Goal: Check status: Check status

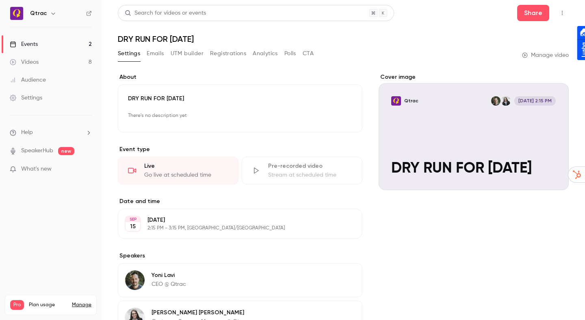
click at [74, 45] on link "Events 2" at bounding box center [51, 44] width 102 height 18
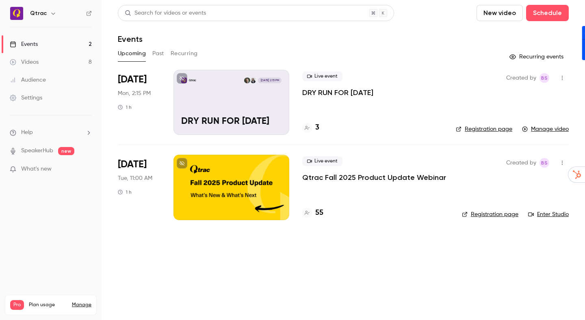
click at [308, 39] on div "Events" at bounding box center [343, 39] width 451 height 10
click at [352, 178] on p "Qtrac Fall 2025 Product Update Webinar" at bounding box center [374, 178] width 144 height 10
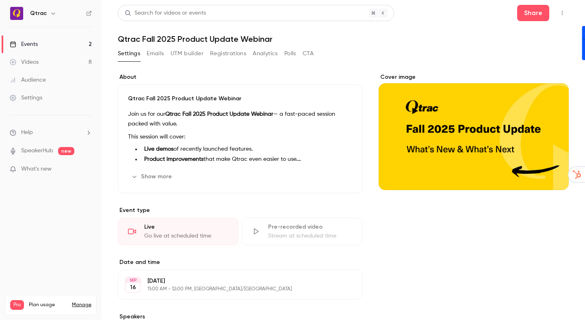
click at [224, 54] on button "Registrations" at bounding box center [228, 53] width 36 height 13
